Goal: Task Accomplishment & Management: Use online tool/utility

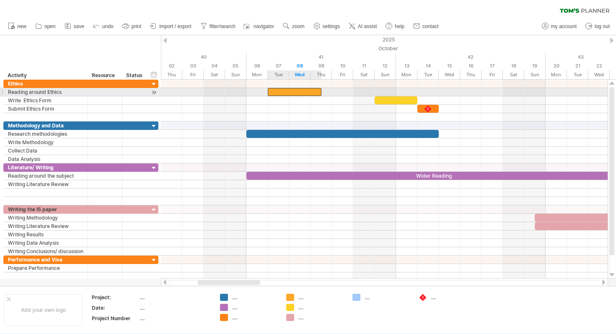
click at [285, 92] on div at bounding box center [295, 92] width 54 height 8
click at [254, 93] on div at bounding box center [384, 92] width 447 height 8
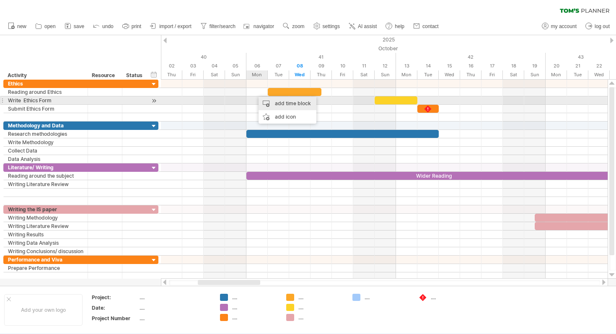
click at [286, 105] on div "add time block" at bounding box center [288, 103] width 58 height 13
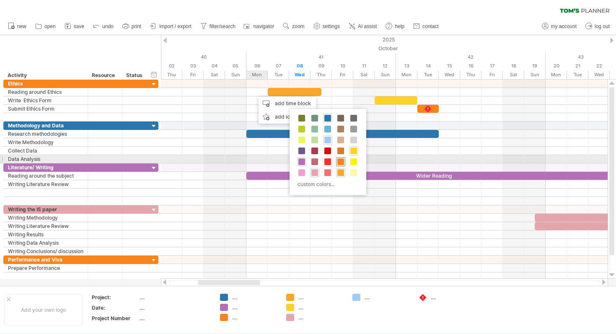
click at [338, 160] on span at bounding box center [340, 161] width 7 height 7
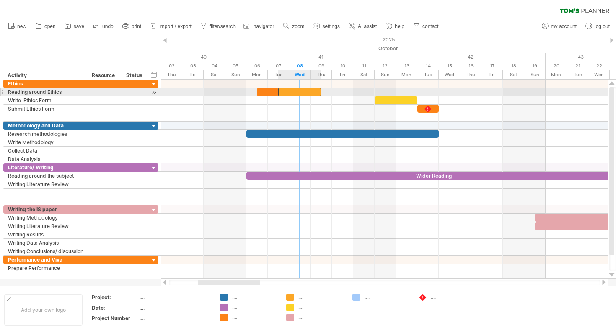
click at [293, 94] on div at bounding box center [299, 92] width 43 height 8
click at [268, 91] on div at bounding box center [267, 92] width 21 height 8
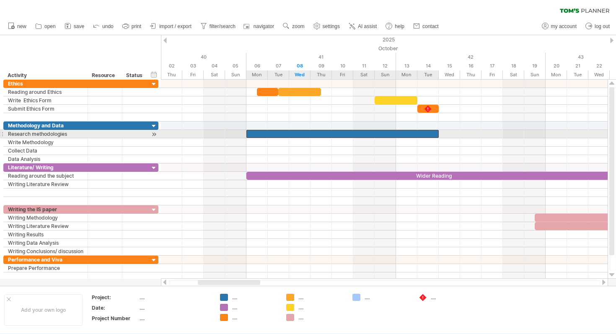
click at [324, 133] on div at bounding box center [343, 134] width 192 height 8
click at [436, 133] on div at bounding box center [343, 134] width 192 height 8
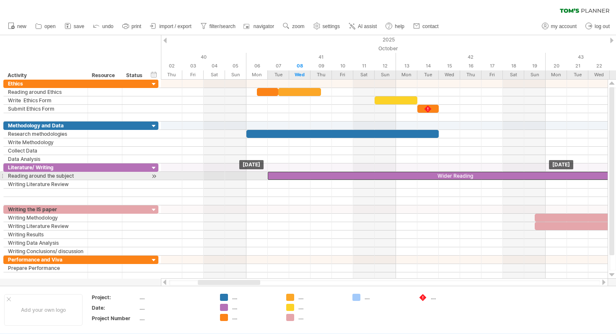
drag, startPoint x: 277, startPoint y: 177, endPoint x: 302, endPoint y: 177, distance: 25.2
click at [302, 177] on div "Wider Reading" at bounding box center [455, 176] width 374 height 8
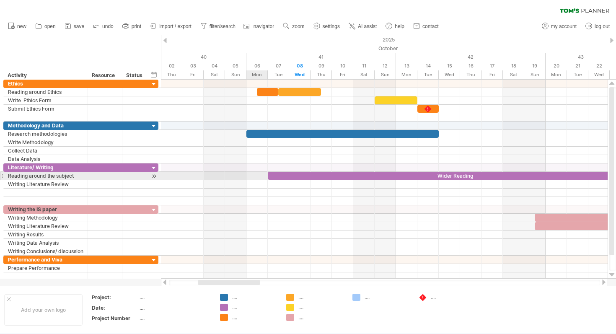
click at [256, 173] on div at bounding box center [384, 176] width 447 height 8
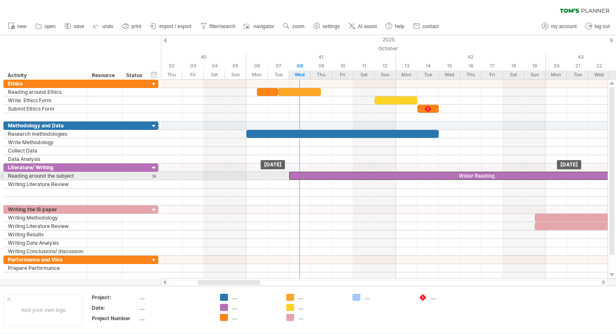
drag, startPoint x: 291, startPoint y: 174, endPoint x: 312, endPoint y: 172, distance: 21.5
click at [312, 172] on div "Wider Reading" at bounding box center [476, 176] width 374 height 8
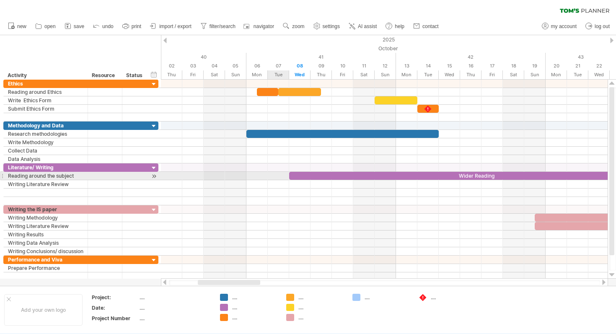
click at [275, 174] on div at bounding box center [384, 176] width 447 height 8
click at [257, 177] on div at bounding box center [384, 176] width 447 height 8
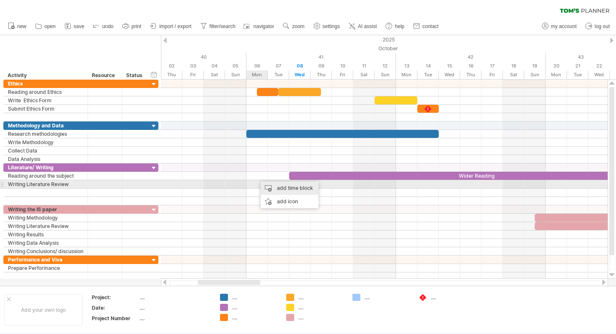
click at [277, 188] on div "add time block" at bounding box center [290, 188] width 58 height 13
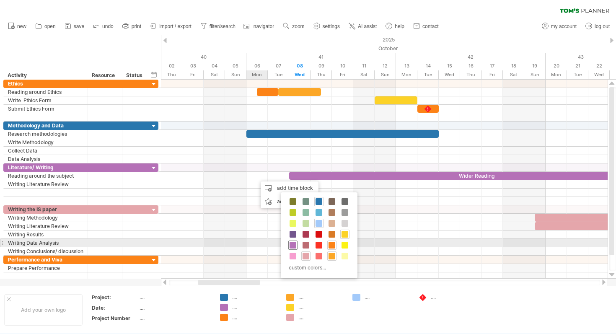
click at [292, 245] on span at bounding box center [293, 245] width 7 height 7
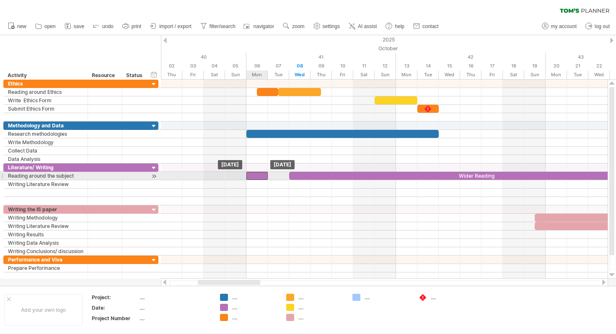
drag, startPoint x: 264, startPoint y: 174, endPoint x: 254, endPoint y: 174, distance: 10.1
click at [254, 174] on div at bounding box center [257, 176] width 21 height 8
click at [256, 176] on div at bounding box center [257, 176] width 21 height 8
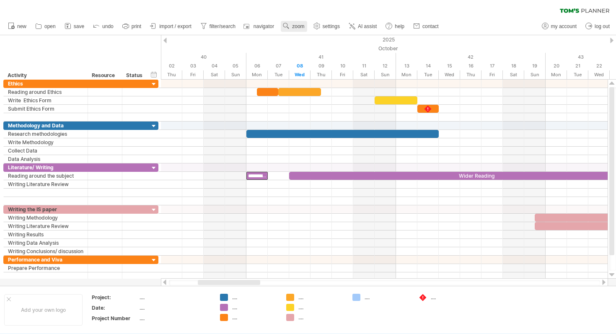
click at [292, 22] on link "zoom" at bounding box center [294, 26] width 26 height 11
click at [313, 75] on div "Hour" at bounding box center [319, 72] width 47 height 13
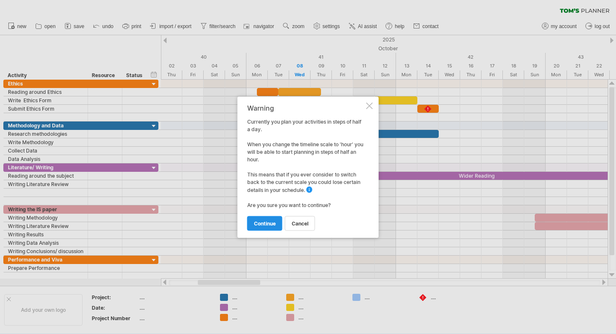
click at [263, 221] on span "continue" at bounding box center [265, 223] width 22 height 6
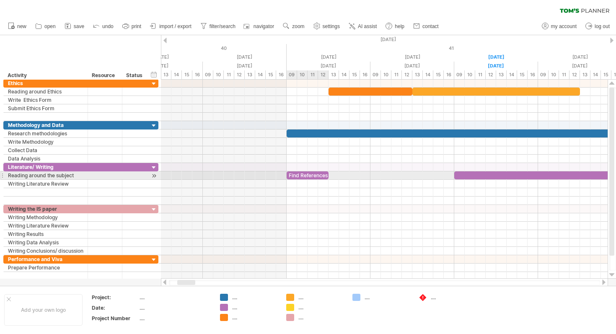
drag, startPoint x: 370, startPoint y: 174, endPoint x: 328, endPoint y: 177, distance: 41.6
click at [328, 177] on span at bounding box center [328, 175] width 3 height 8
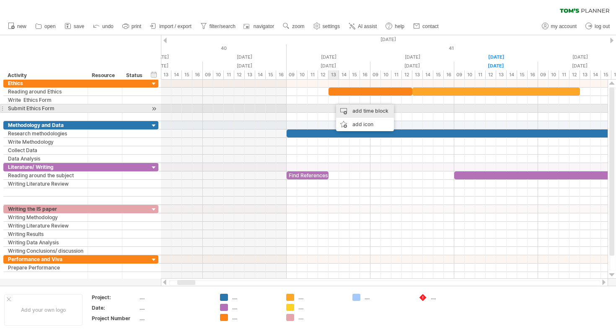
click at [348, 111] on div "add time block" at bounding box center [365, 110] width 58 height 13
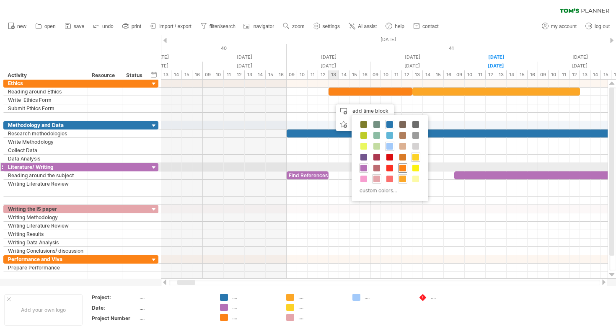
click at [404, 170] on span at bounding box center [403, 168] width 7 height 7
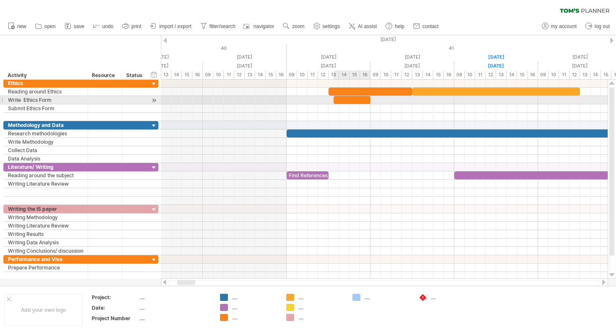
drag, startPoint x: 344, startPoint y: 100, endPoint x: 370, endPoint y: 100, distance: 26.4
click at [370, 100] on span at bounding box center [370, 100] width 3 height 8
drag, startPoint x: 356, startPoint y: 99, endPoint x: 349, endPoint y: 99, distance: 6.3
click at [349, 99] on div at bounding box center [347, 100] width 37 height 8
click at [343, 99] on div at bounding box center [347, 100] width 37 height 8
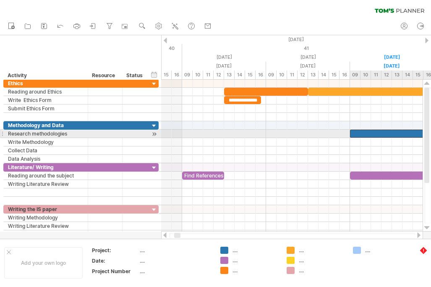
drag, startPoint x: 236, startPoint y: 134, endPoint x: 406, endPoint y: 132, distance: 170.2
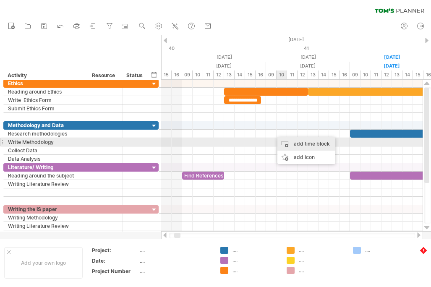
click at [294, 142] on div "add time block" at bounding box center [306, 143] width 58 height 13
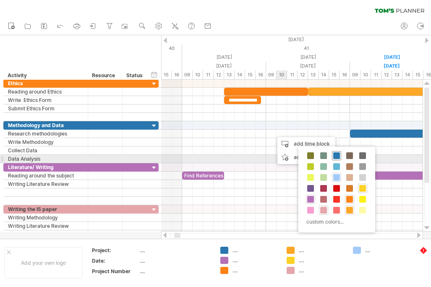
click at [337, 155] on span at bounding box center [336, 155] width 7 height 7
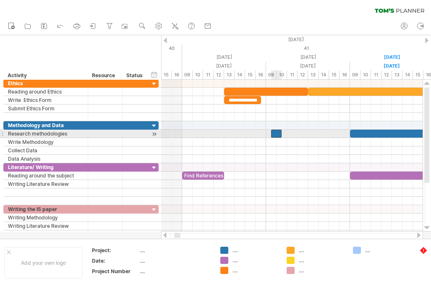
click at [274, 133] on div at bounding box center [276, 134] width 10 height 8
click at [278, 137] on div "**********" at bounding box center [276, 134] width 10 height 8
drag, startPoint x: 272, startPoint y: 134, endPoint x: 267, endPoint y: 134, distance: 5.0
click at [267, 134] on span at bounding box center [265, 134] width 3 height 8
drag, startPoint x: 280, startPoint y: 133, endPoint x: 297, endPoint y: 133, distance: 17.2
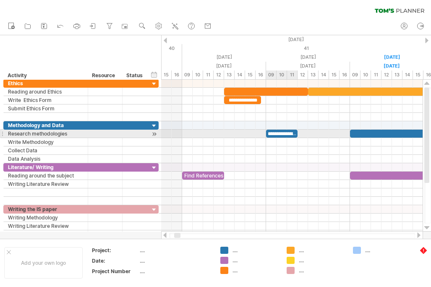
click at [297, 133] on span at bounding box center [297, 134] width 3 height 8
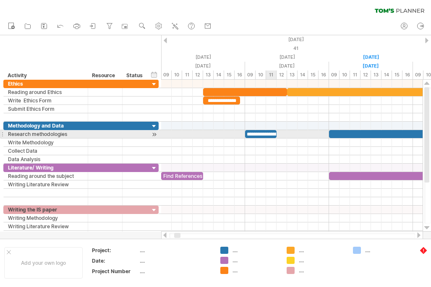
click at [274, 133] on div "**********" at bounding box center [260, 134] width 31 height 8
click at [279, 134] on div "**********" at bounding box center [291, 156] width 261 height 152
drag, startPoint x: 275, startPoint y: 134, endPoint x: 286, endPoint y: 133, distance: 10.1
click at [286, 133] on span at bounding box center [286, 134] width 3 height 8
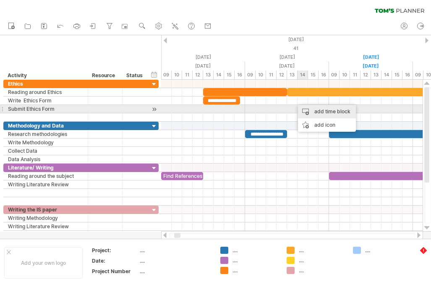
click at [323, 111] on div "add time block" at bounding box center [327, 111] width 58 height 13
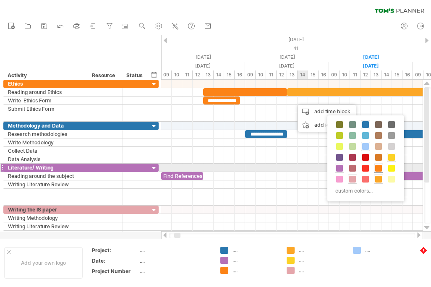
click at [380, 169] on span at bounding box center [378, 168] width 7 height 7
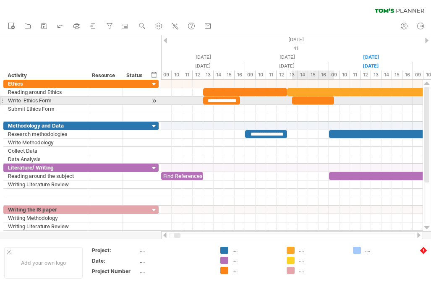
drag, startPoint x: 301, startPoint y: 101, endPoint x: 330, endPoint y: 99, distance: 29.0
click at [330, 99] on div at bounding box center [313, 100] width 42 height 8
drag, startPoint x: 306, startPoint y: 97, endPoint x: 300, endPoint y: 99, distance: 6.8
click at [300, 99] on div at bounding box center [308, 100] width 42 height 8
click at [298, 99] on div at bounding box center [308, 100] width 42 height 8
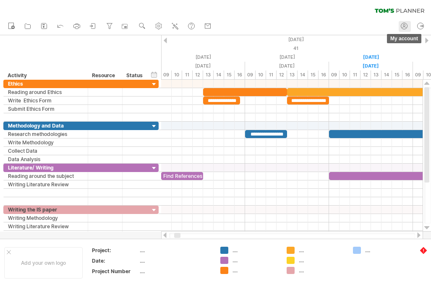
click at [403, 27] on icon at bounding box center [404, 26] width 8 height 8
type input "**********"
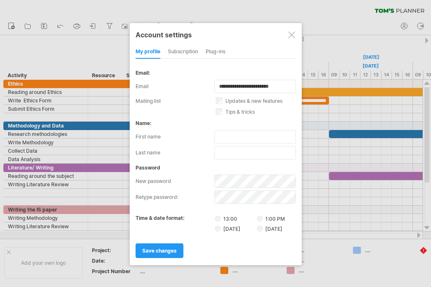
click at [293, 34] on div at bounding box center [291, 34] width 7 height 7
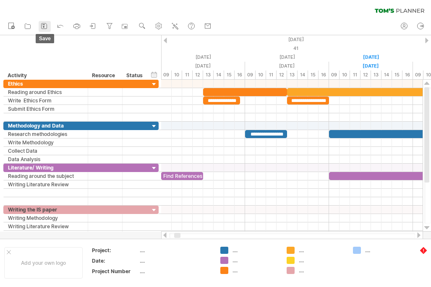
click at [44, 24] on rect at bounding box center [43, 24] width 3 height 1
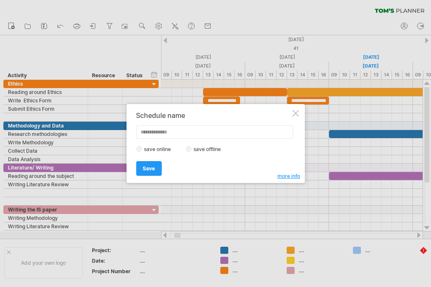
click at [165, 132] on input "text" at bounding box center [214, 131] width 157 height 13
type input "**"
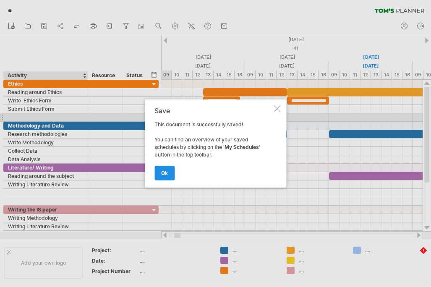
click at [164, 175] on span "ok" at bounding box center [164, 173] width 7 height 6
